Goal: Information Seeking & Learning: Find contact information

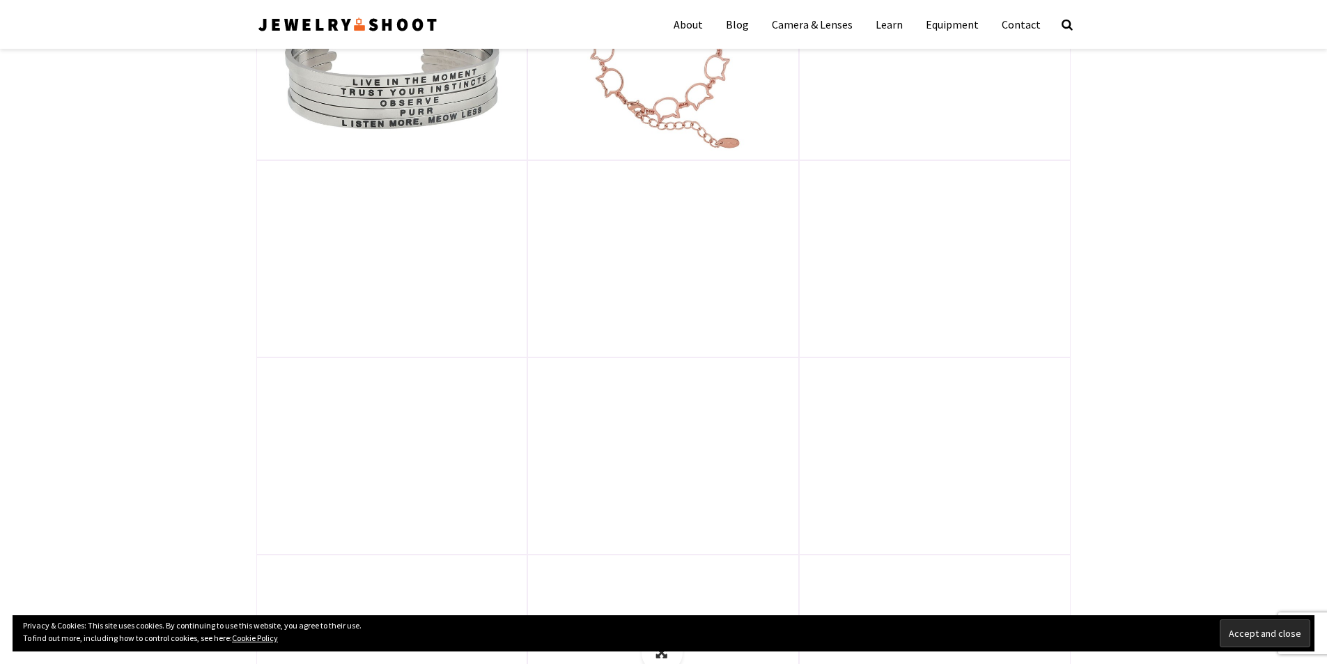
scroll to position [1445, 0]
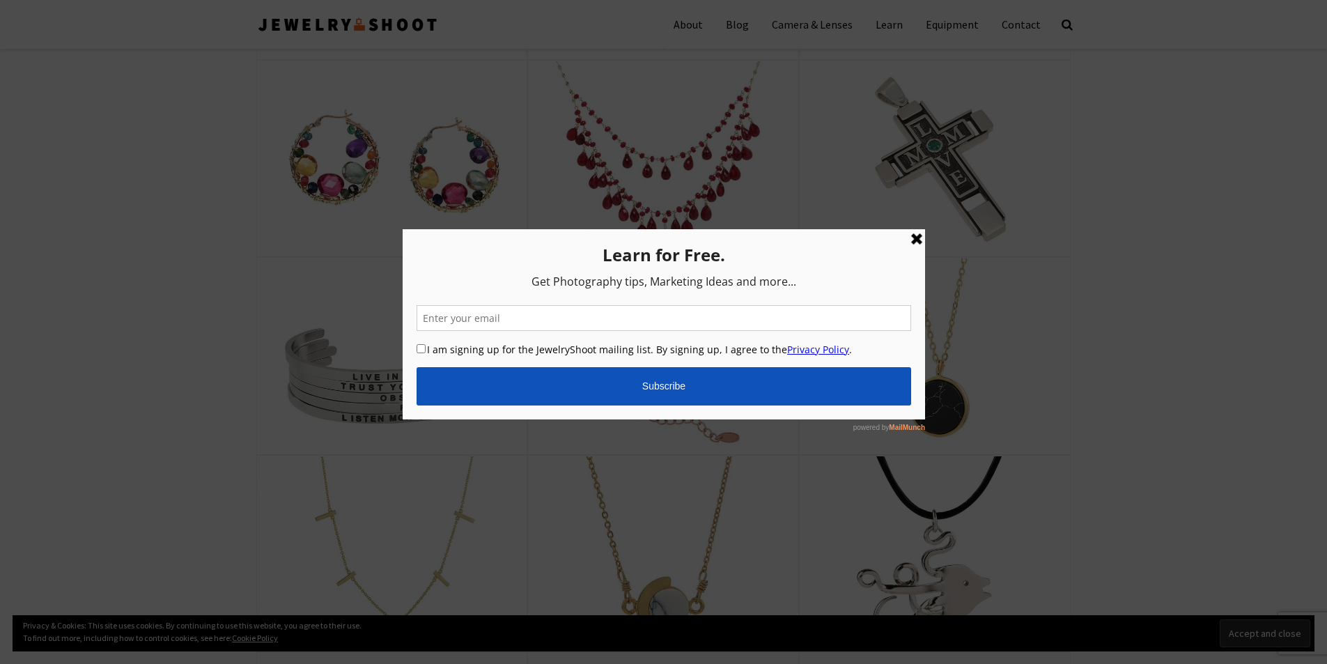
click at [916, 239] on link at bounding box center [916, 239] width 17 height 17
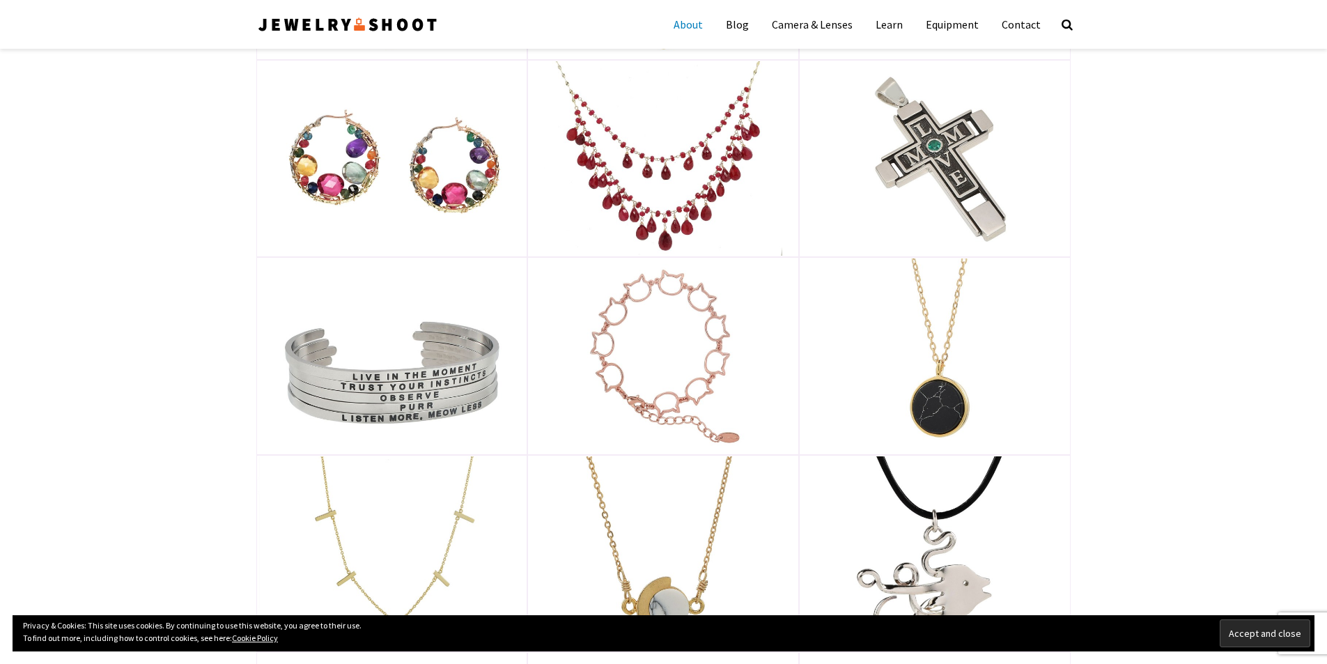
click at [697, 22] on link "About" at bounding box center [688, 24] width 50 height 35
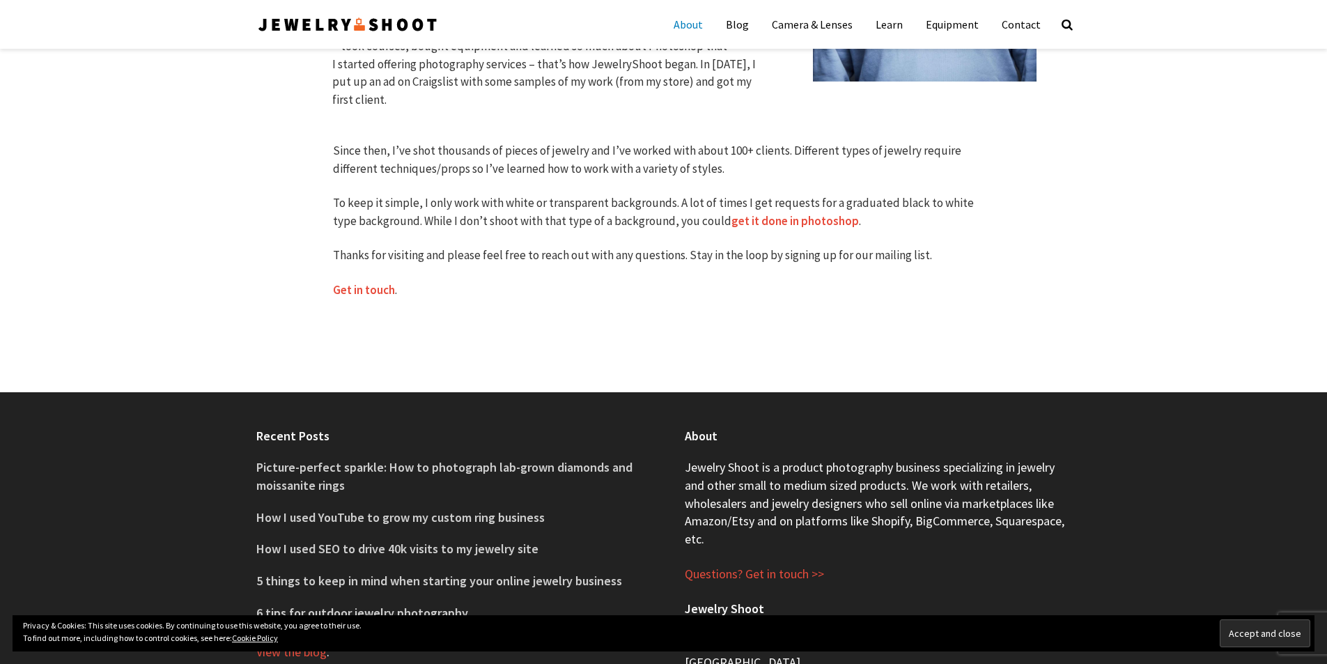
scroll to position [716, 0]
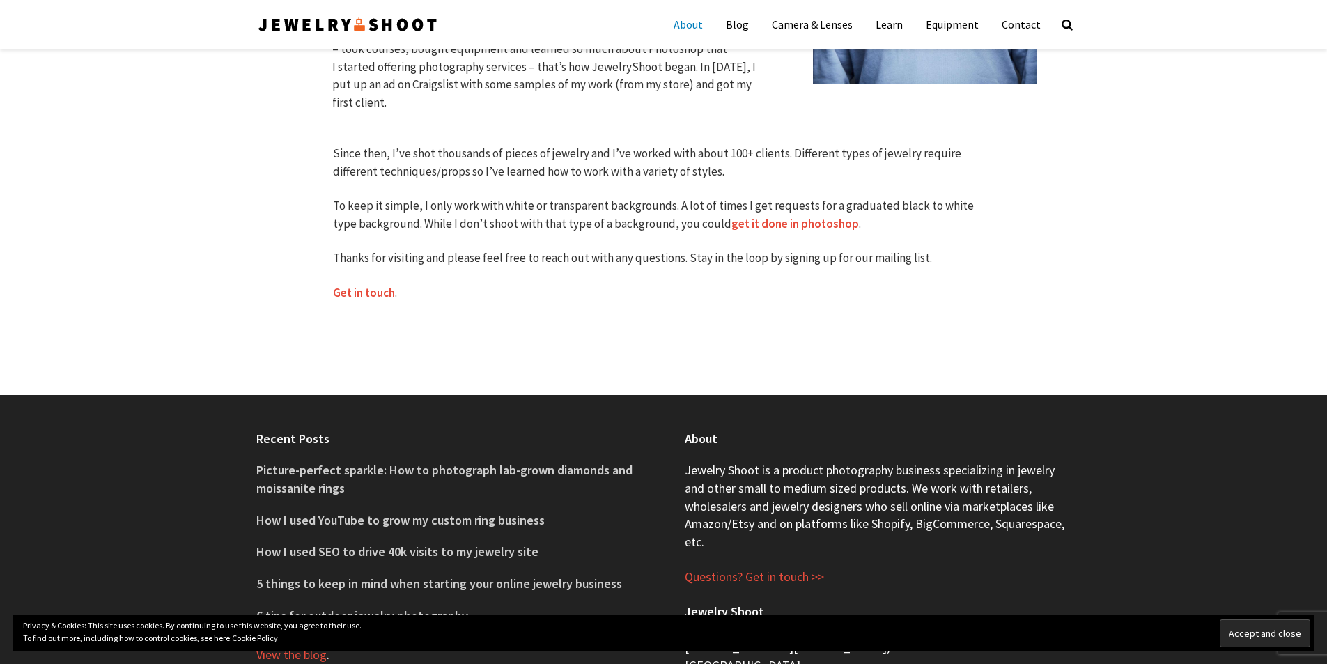
click at [392, 285] on link "Get in touch" at bounding box center [364, 293] width 62 height 16
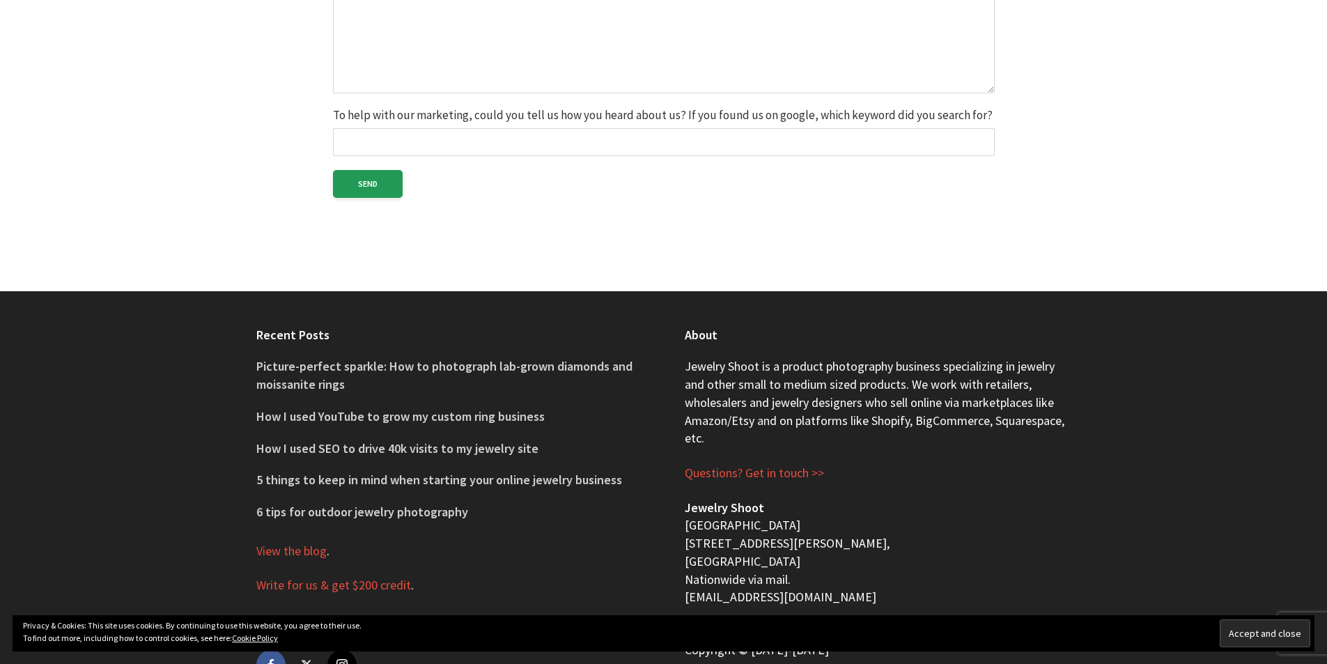
scroll to position [725, 0]
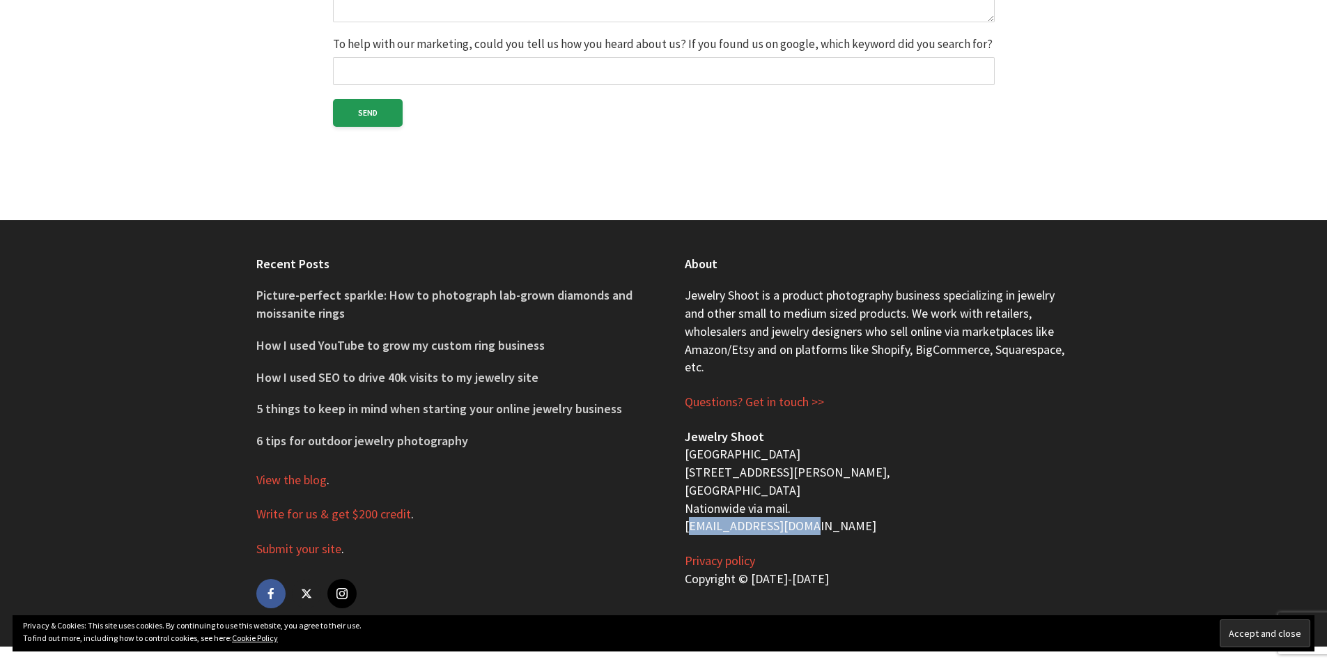
drag, startPoint x: 813, startPoint y: 525, endPoint x: 678, endPoint y: 530, distance: 135.3
click at [678, 530] on div "About Jewelry Shoot is a product photography business specializing in jewelry a…" at bounding box center [878, 433] width 429 height 426
copy p "[EMAIL_ADDRESS][DOMAIN_NAME]"
click at [832, 571] on p "Privacy policy Copyright © 2019-2020" at bounding box center [878, 570] width 387 height 36
drag, startPoint x: 825, startPoint y: 534, endPoint x: 771, endPoint y: 474, distance: 80.9
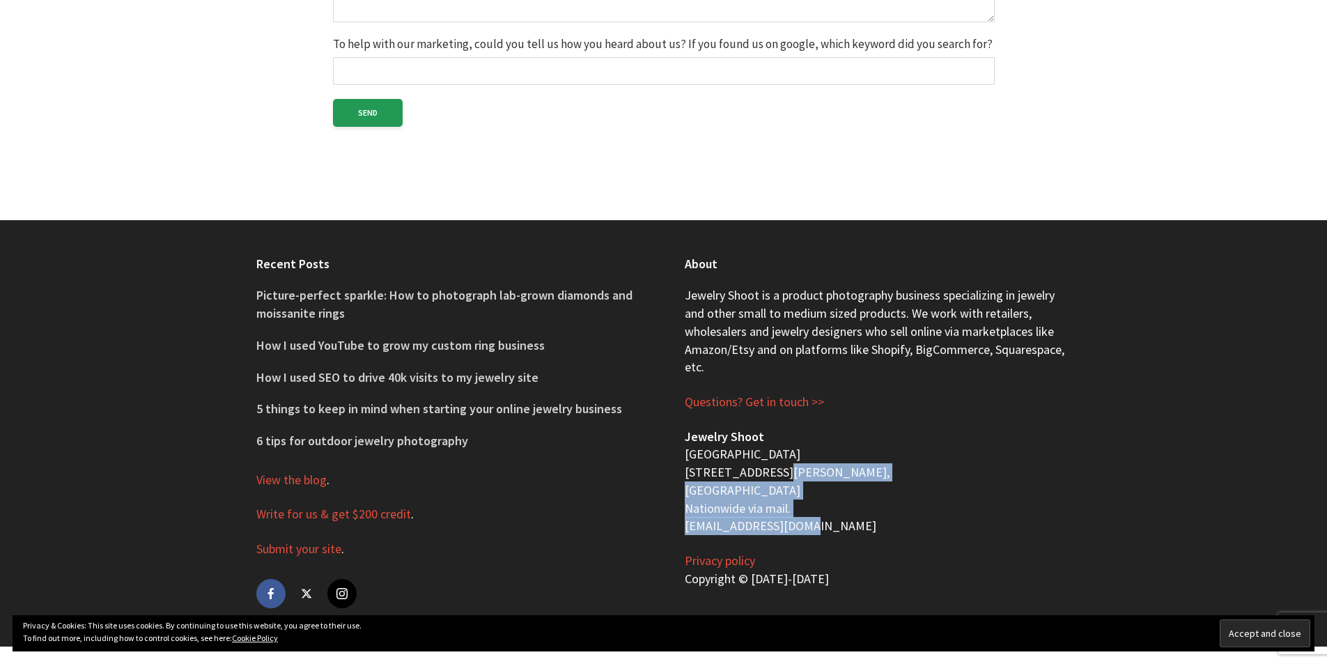
click at [771, 474] on p "Jewelry Shoot San Francisco Bay Area 1233 Dwight Way, Berkeley, CA 94702 Nation…" at bounding box center [878, 481] width 387 height 107
click at [855, 495] on p "Jewelry Shoot San Francisco Bay Area 1233 Dwight Way, Berkeley, CA 94702 Nation…" at bounding box center [878, 481] width 387 height 107
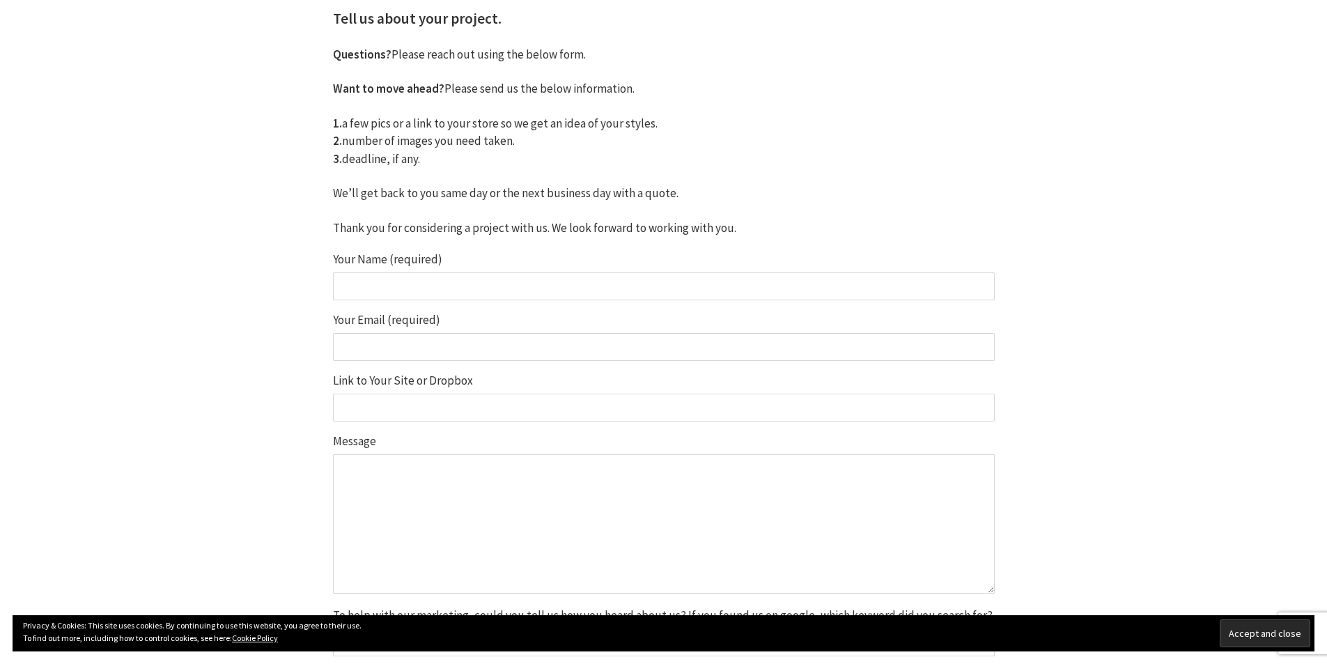
scroll to position [0, 0]
